Goal: Task Accomplishment & Management: Manage account settings

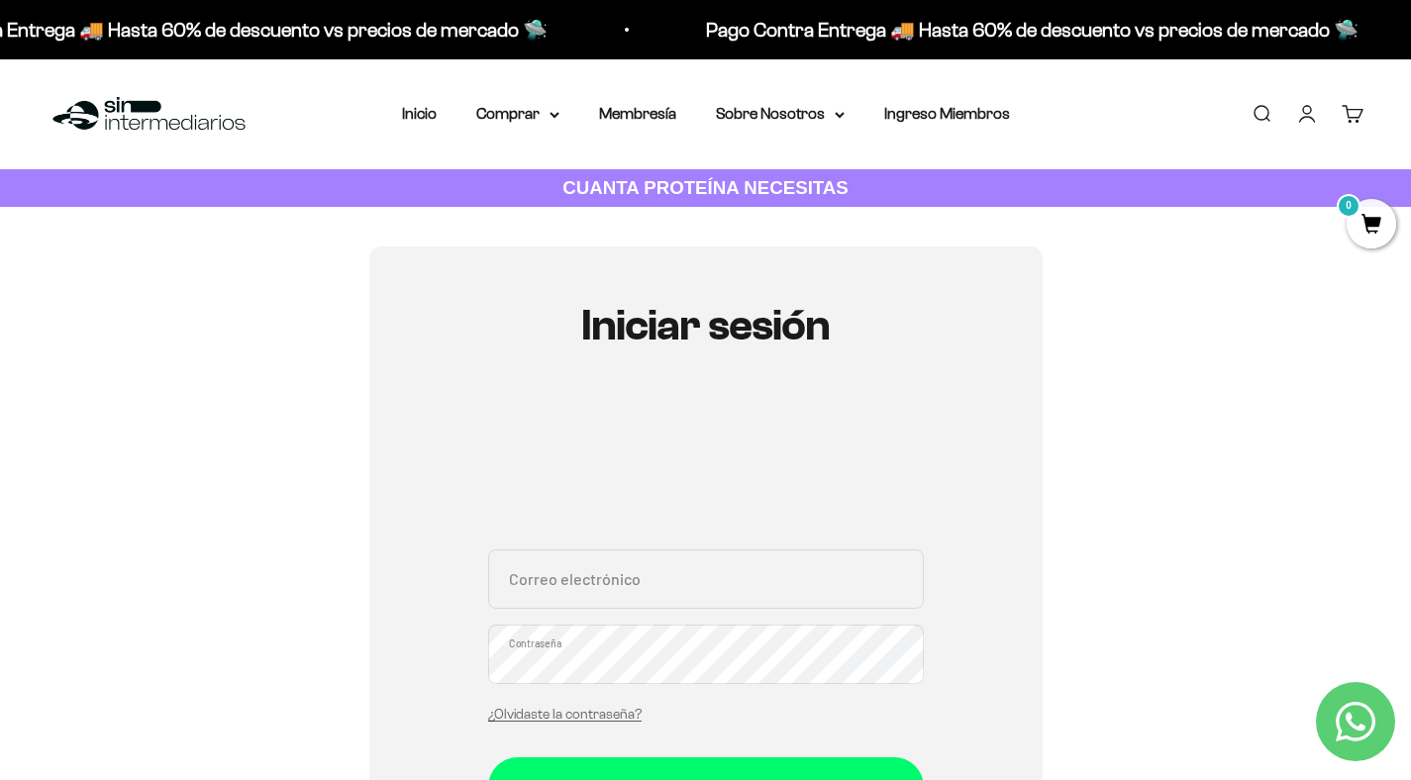
type input "[PERSON_NAME][EMAIL_ADDRESS][PERSON_NAME][DOMAIN_NAME]"
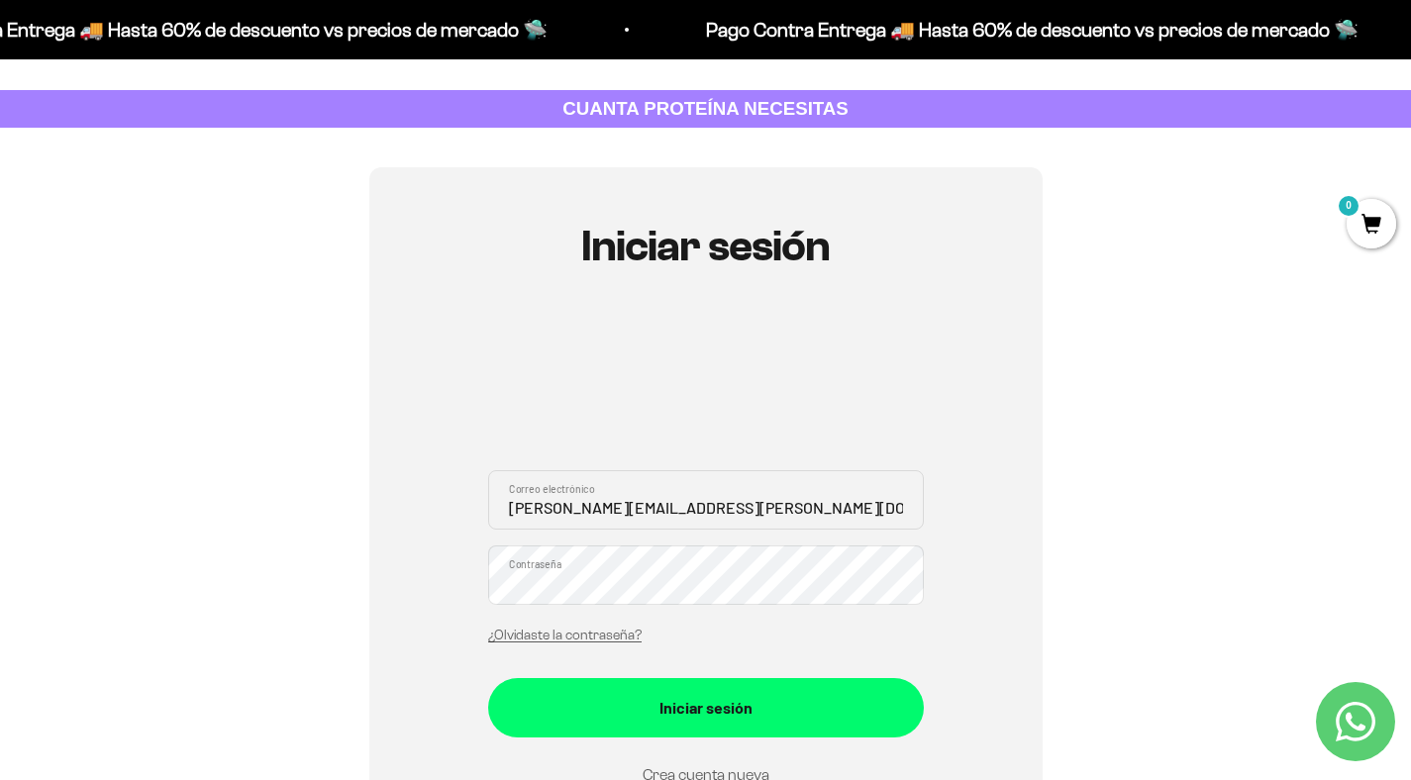
scroll to position [119, 0]
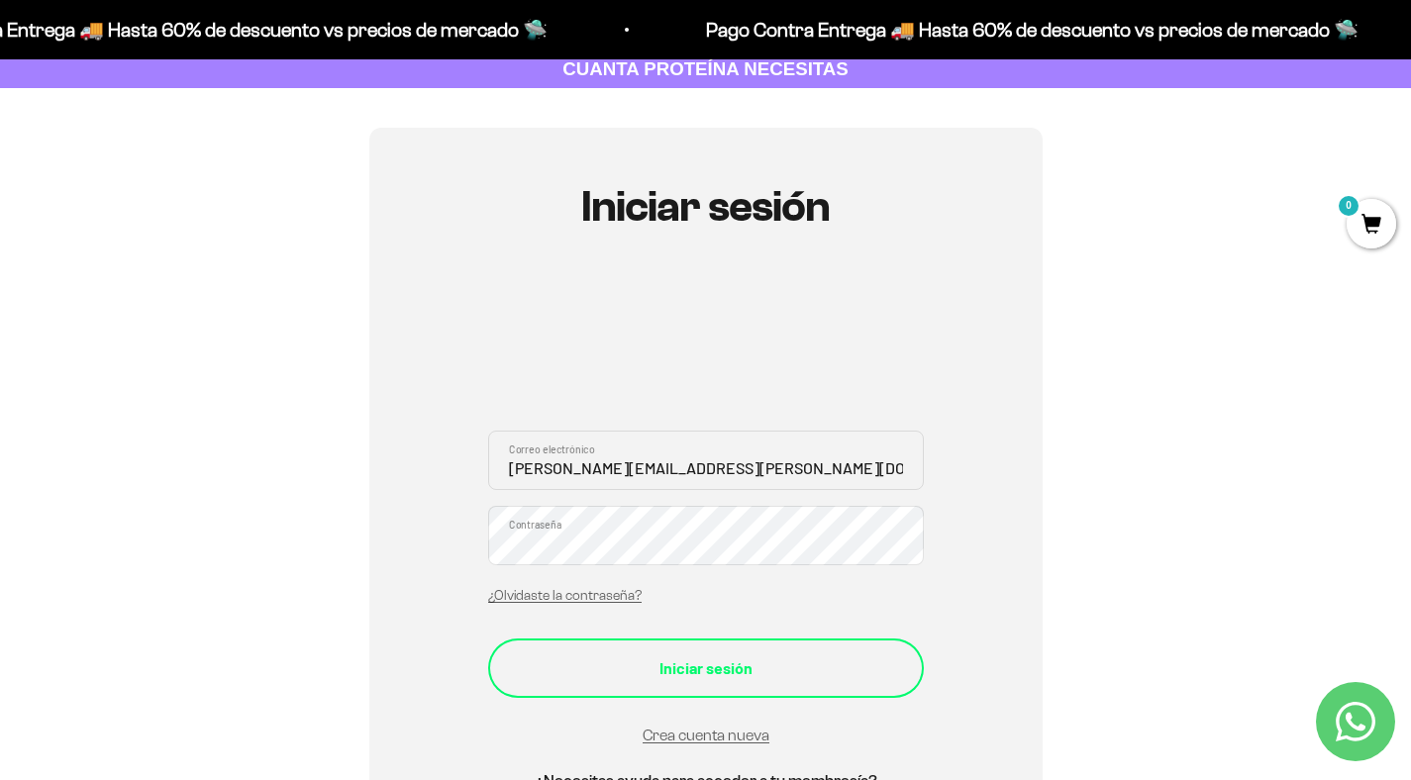
click at [669, 687] on button "Iniciar sesión" at bounding box center [706, 668] width 436 height 59
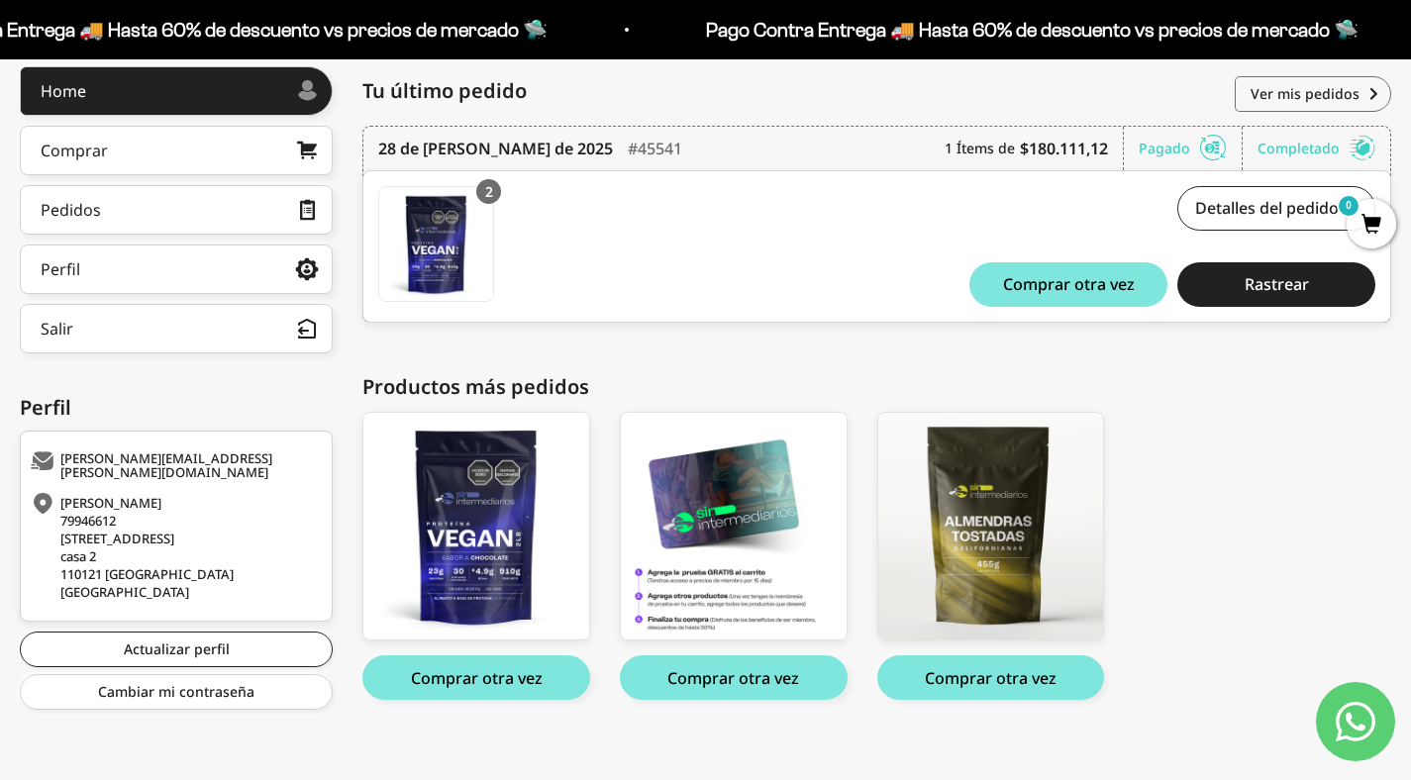
scroll to position [277, 0]
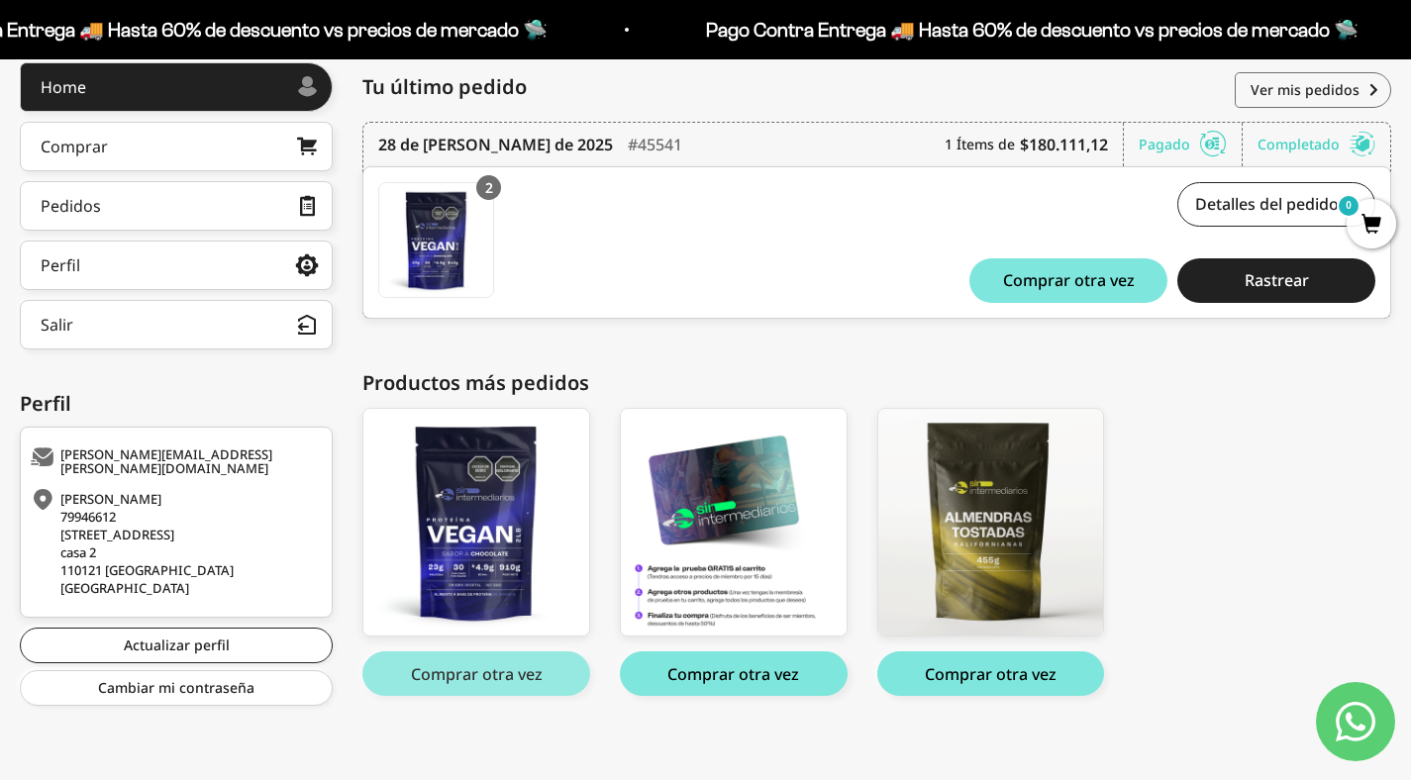
click at [466, 673] on button "Comprar otra vez" at bounding box center [476, 673] width 228 height 45
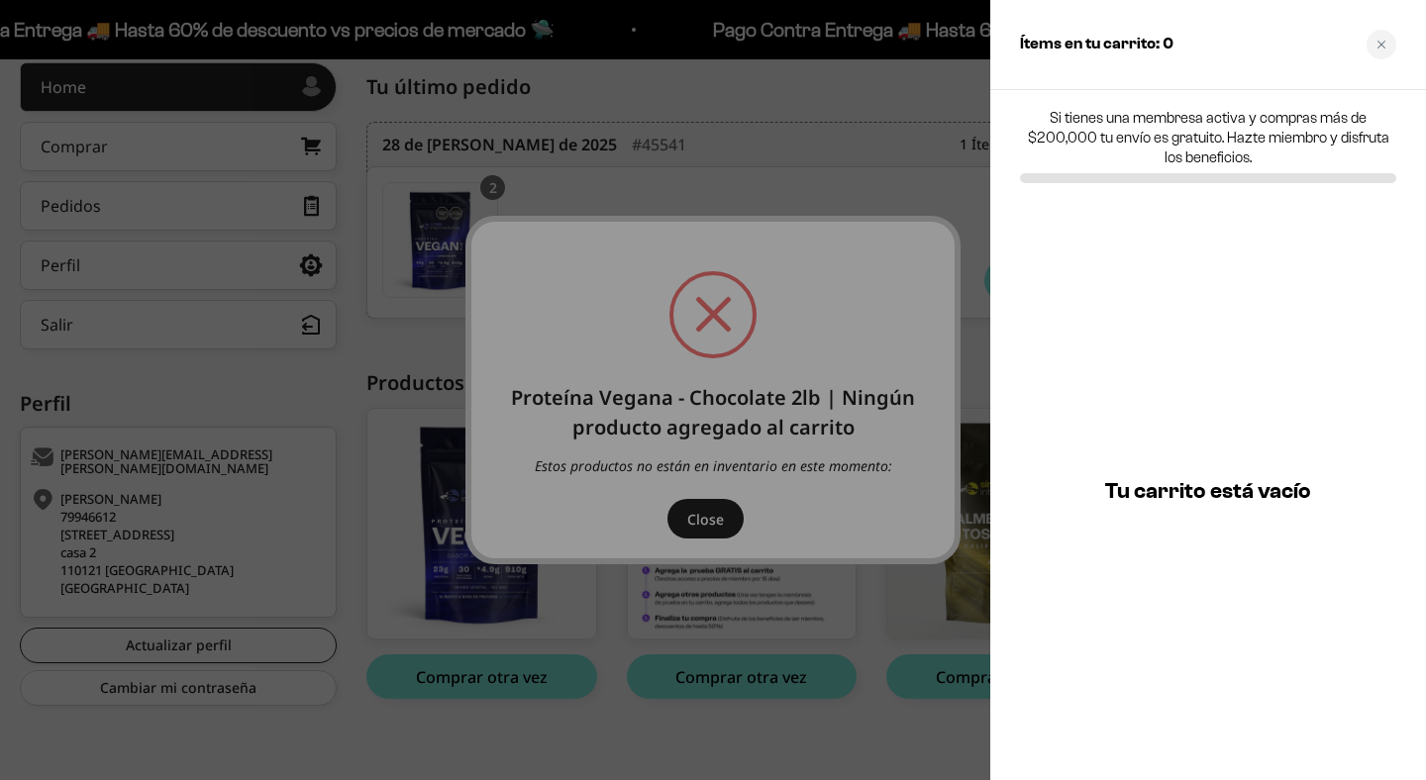
click at [713, 516] on div at bounding box center [713, 390] width 1426 height 780
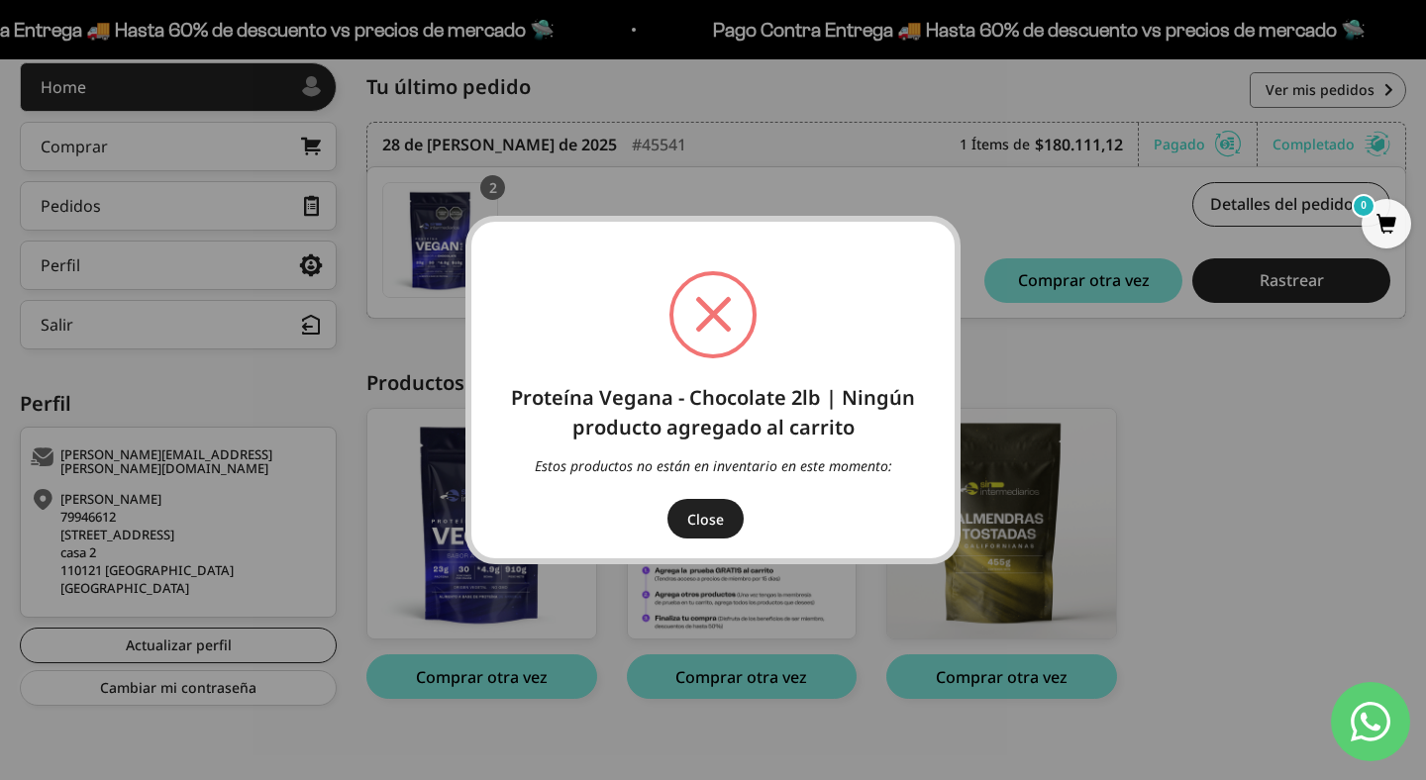
click at [713, 516] on button "Close" at bounding box center [705, 519] width 76 height 40
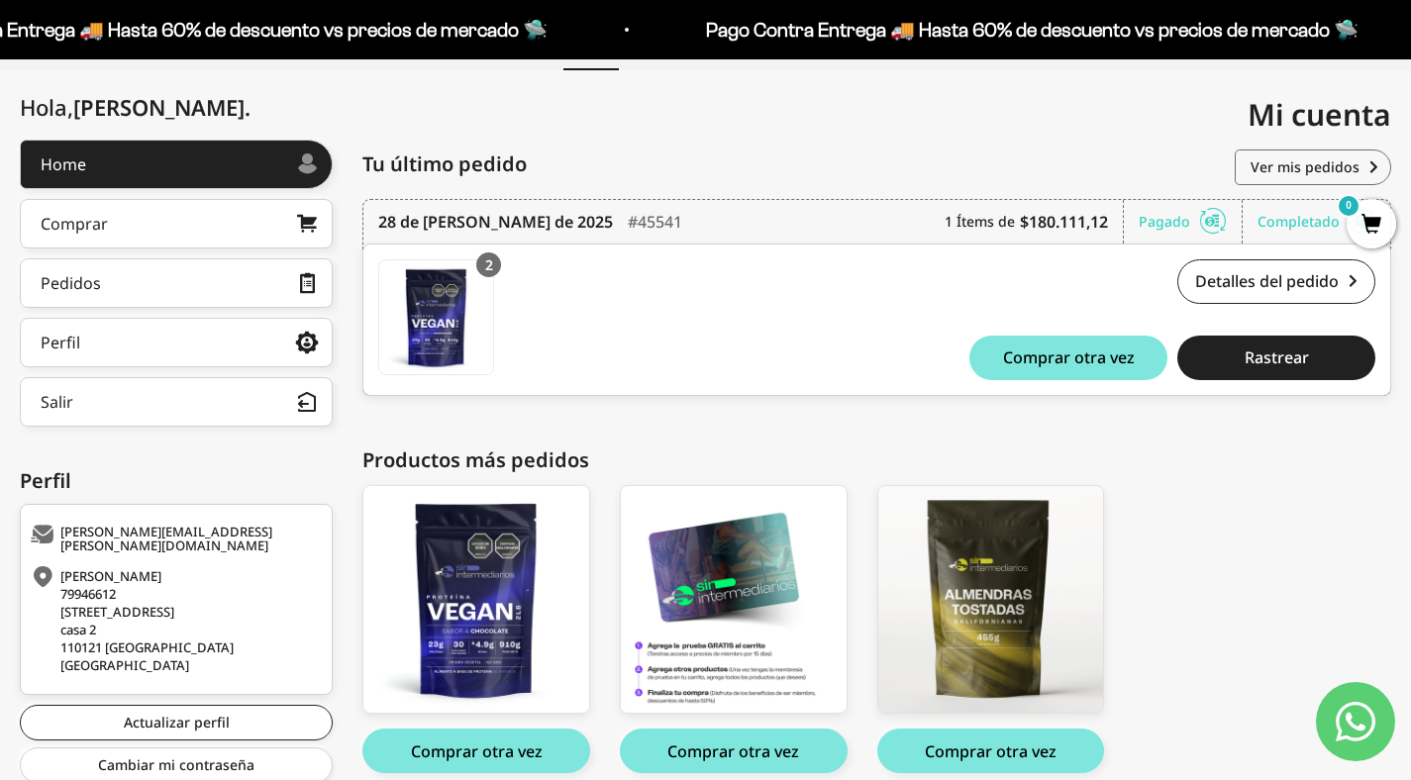
scroll to position [198, 0]
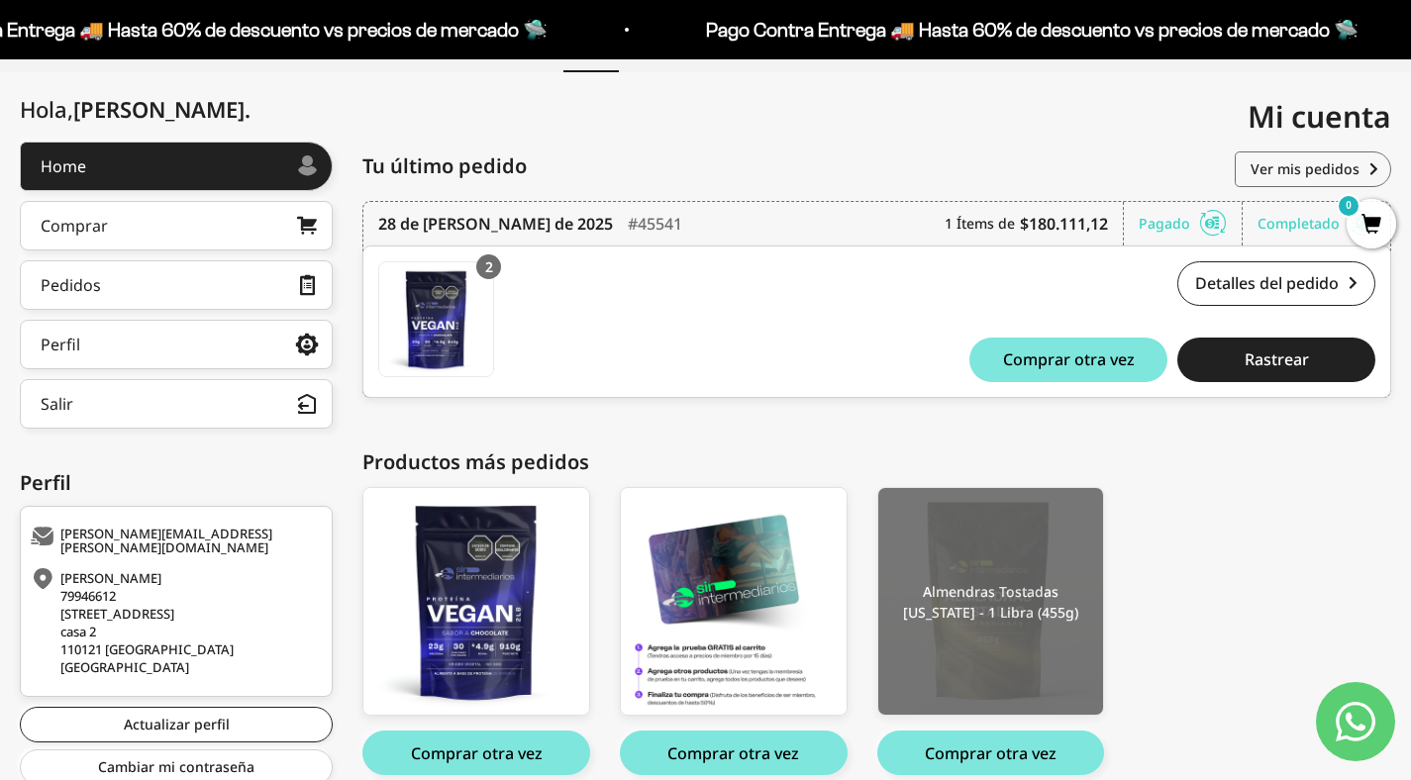
click at [1034, 660] on img at bounding box center [991, 602] width 226 height 228
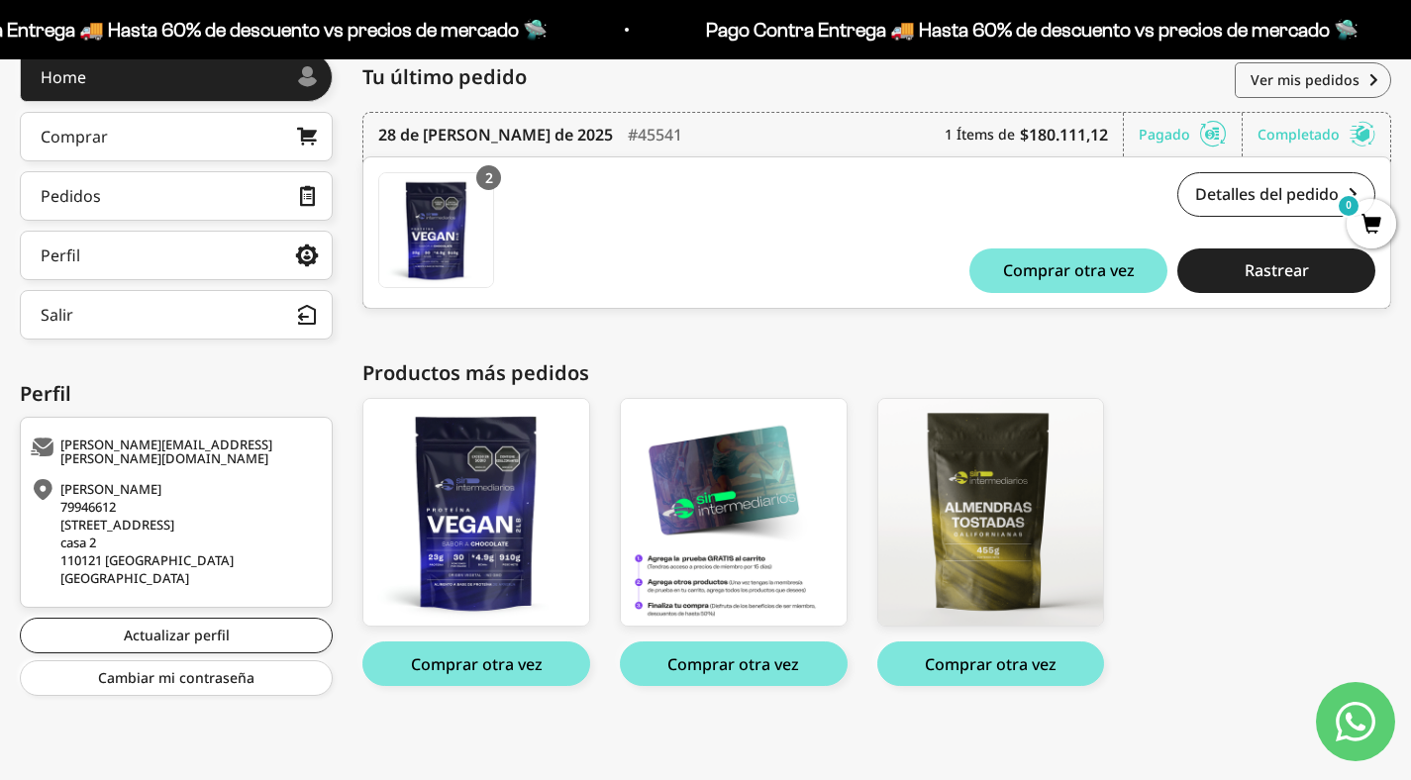
scroll to position [287, 0]
click at [1035, 662] on button "Comprar otra vez" at bounding box center [991, 664] width 228 height 45
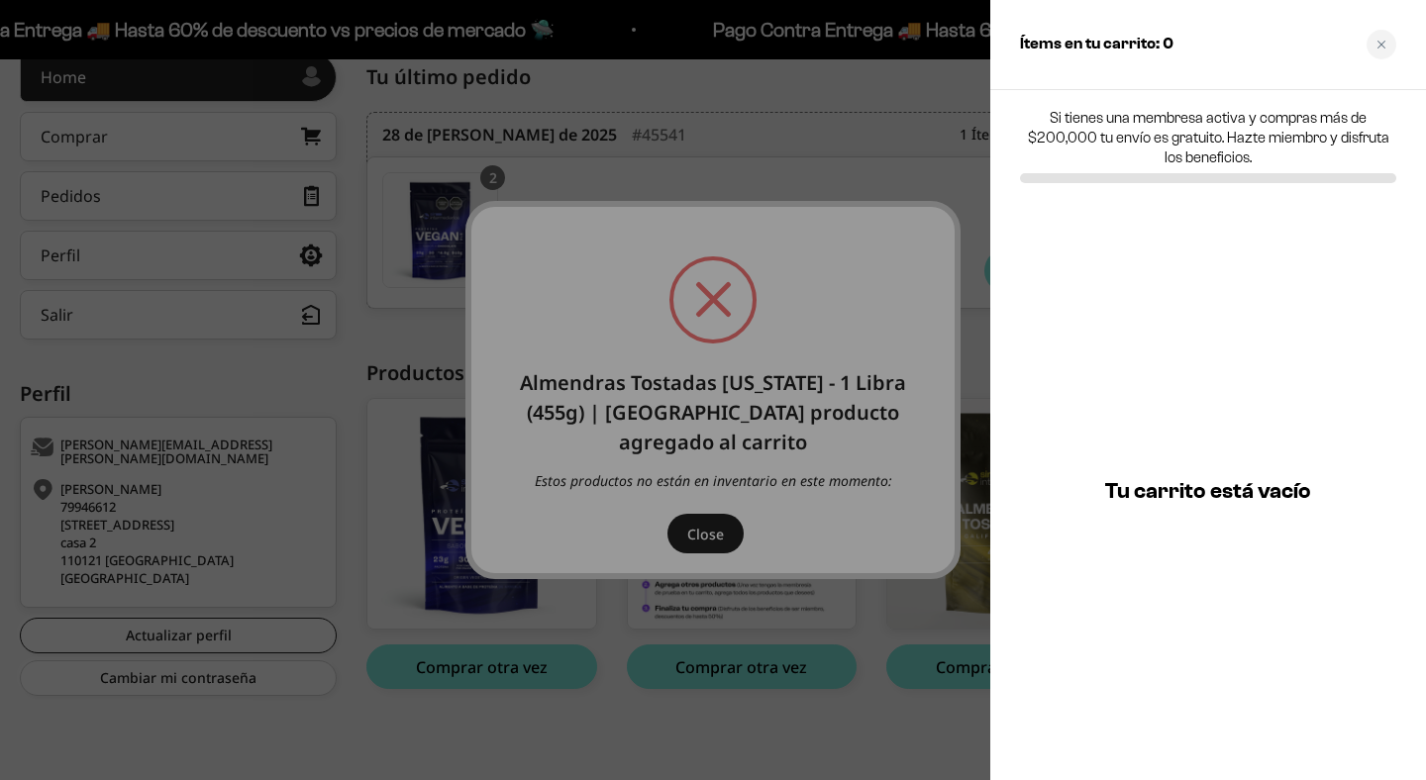
click at [705, 537] on div at bounding box center [713, 390] width 1426 height 780
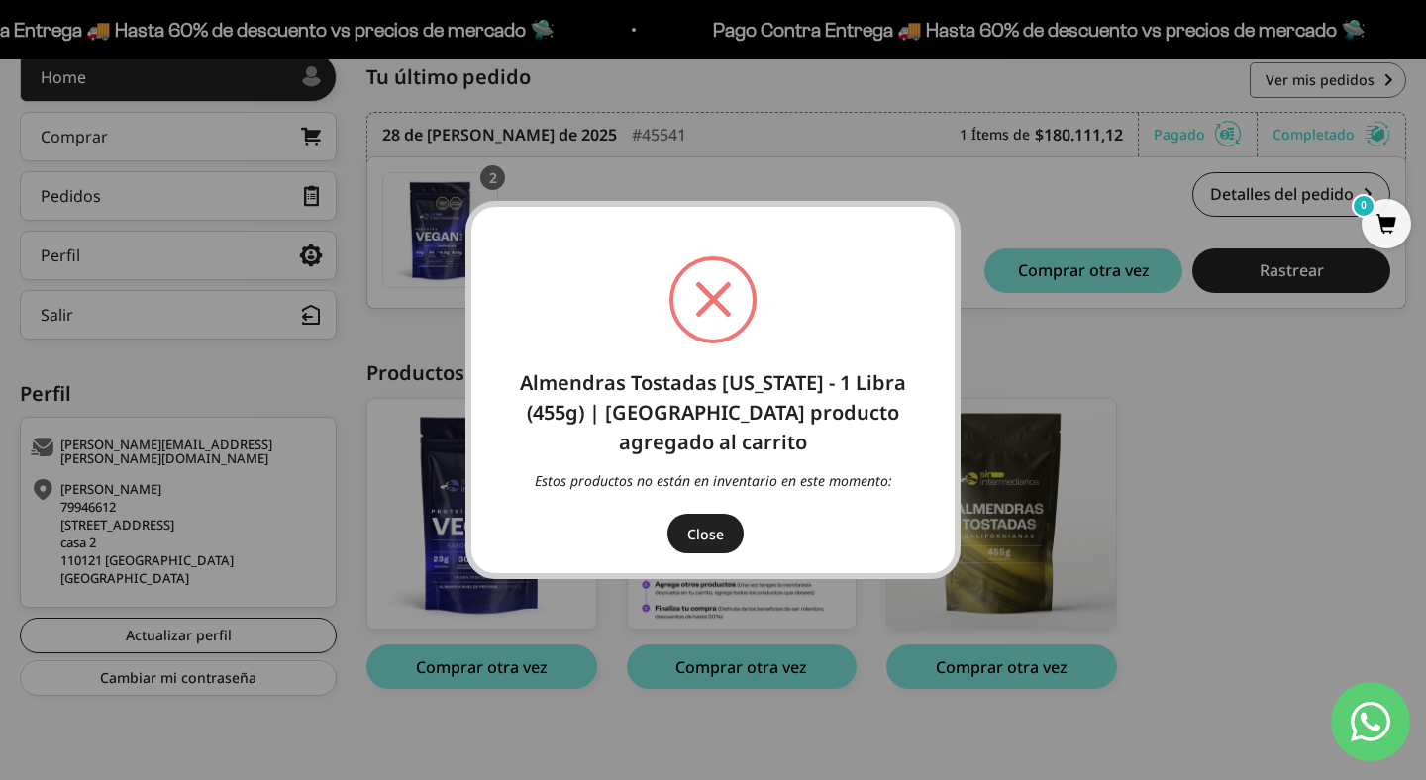
click at [705, 537] on button "Close" at bounding box center [705, 534] width 76 height 40
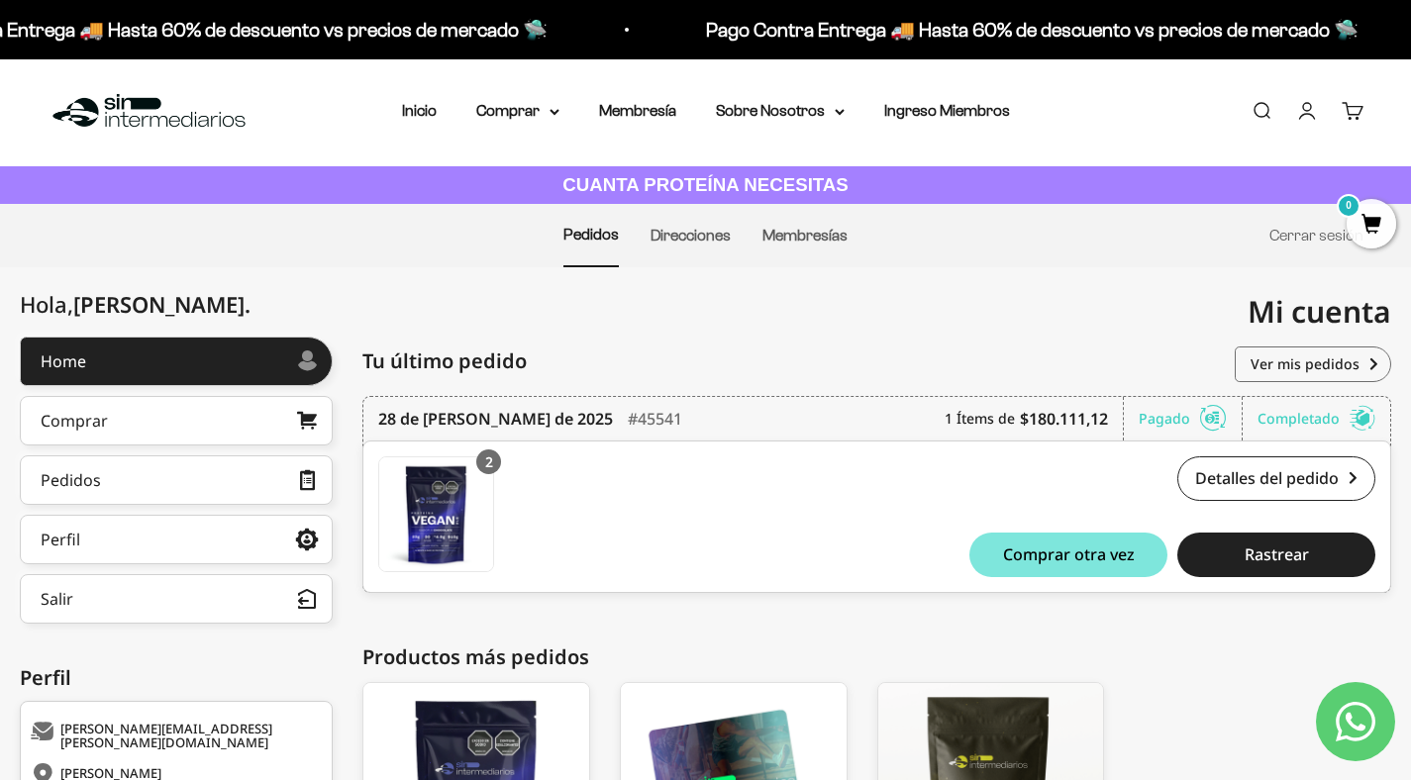
scroll to position [0, 0]
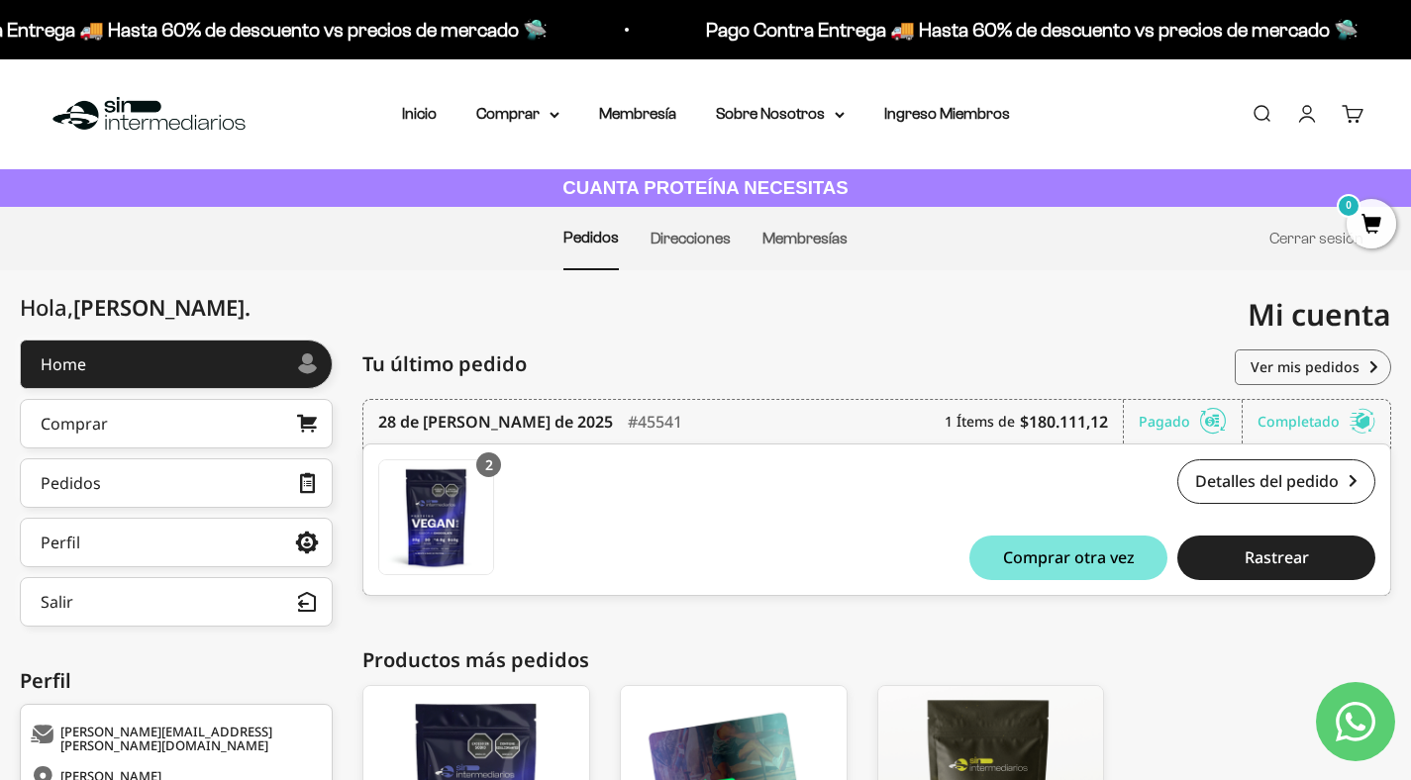
click at [576, 233] on link "Pedidos" at bounding box center [590, 237] width 55 height 17
click at [823, 117] on summary "Sobre Nosotros" at bounding box center [780, 114] width 129 height 26
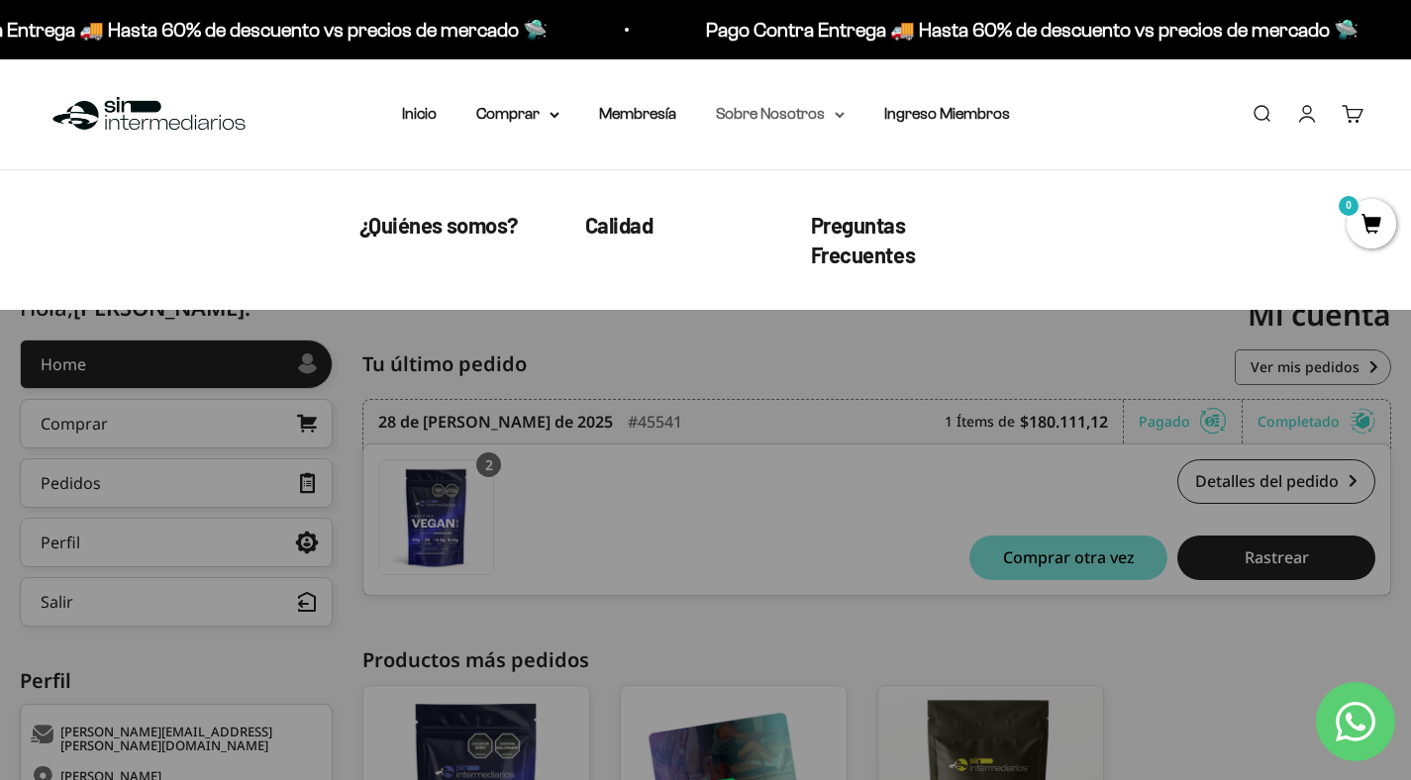
click at [823, 117] on summary "Sobre Nosotros" at bounding box center [780, 114] width 129 height 26
